Goal: Navigation & Orientation: Find specific page/section

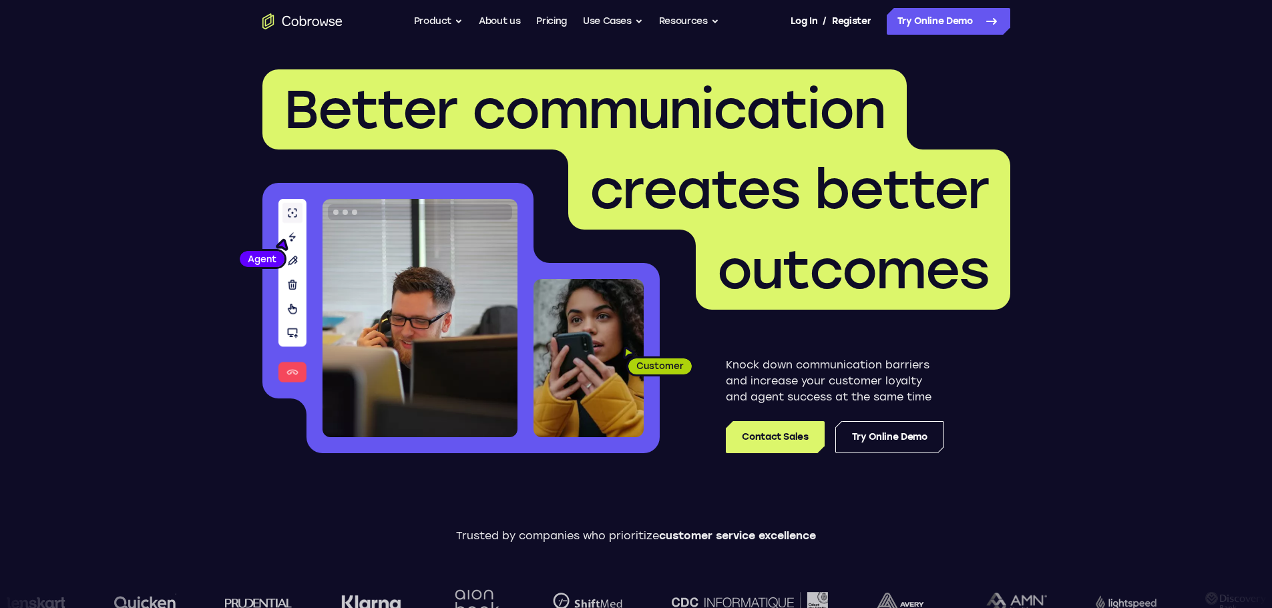
click at [316, 19] on icon "Go to the home page" at bounding box center [302, 21] width 80 height 16
click at [447, 25] on button "Product" at bounding box center [438, 21] width 49 height 27
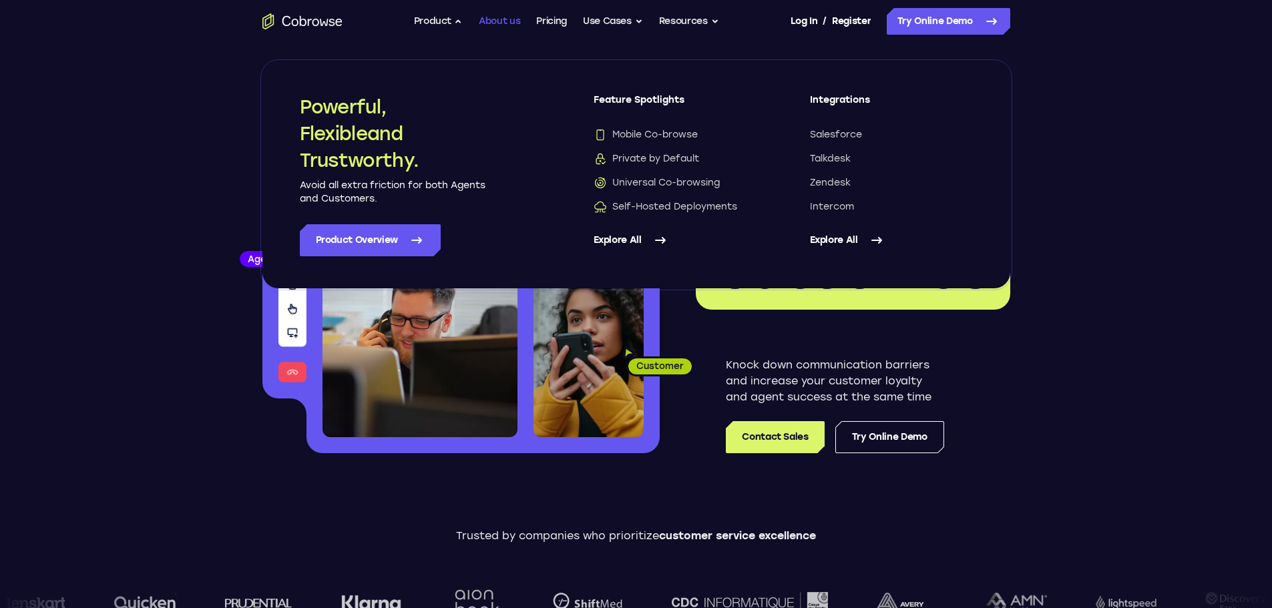
click at [485, 20] on link "About us" at bounding box center [499, 21] width 41 height 27
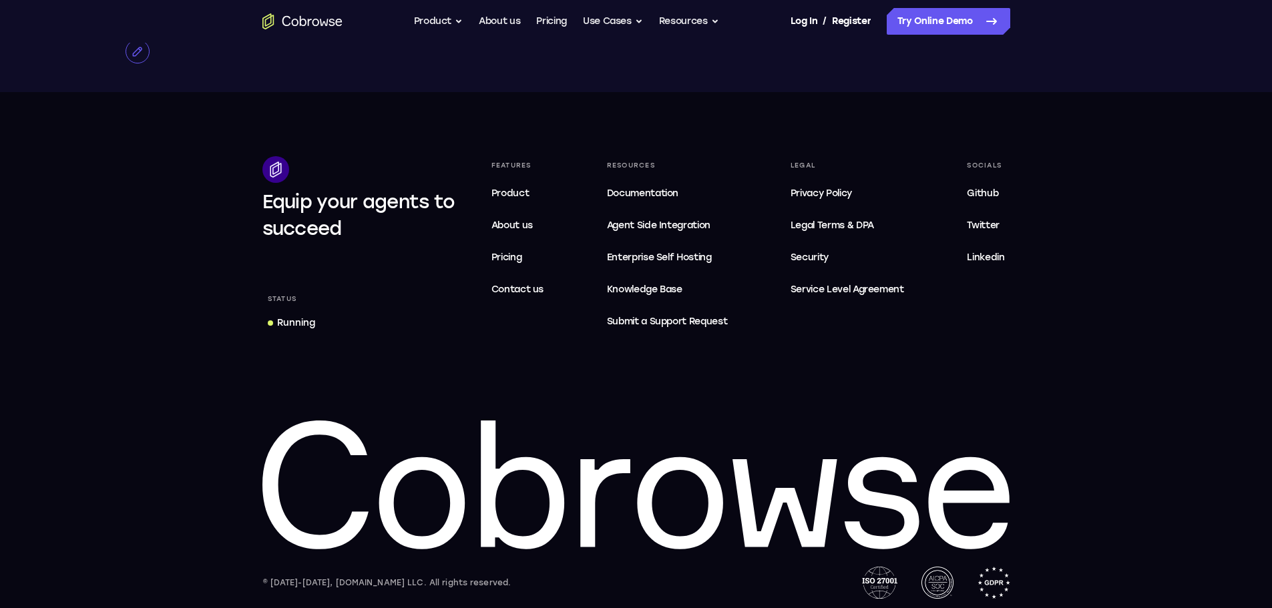
scroll to position [2583, 0]
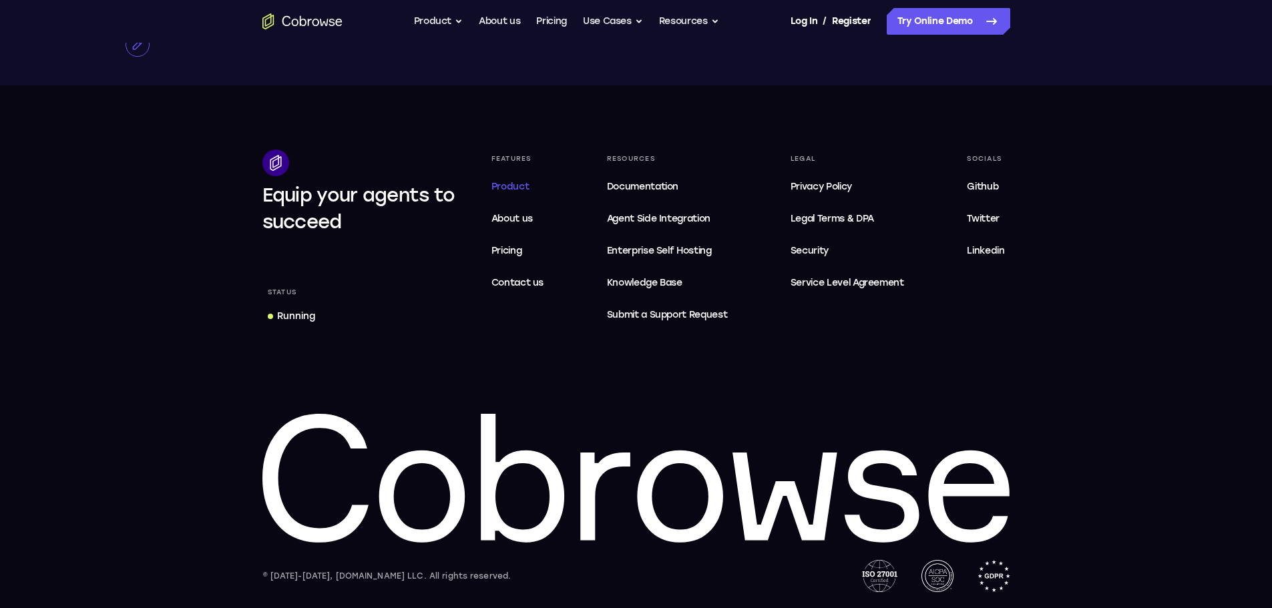
click at [511, 190] on span "Product" at bounding box center [510, 186] width 38 height 11
